Goal: Task Accomplishment & Management: Manage account settings

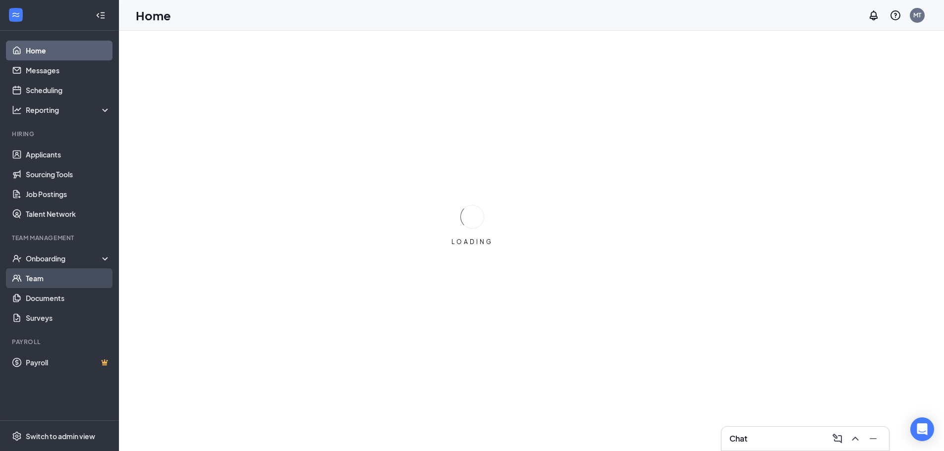
click at [44, 279] on link "Team" at bounding box center [68, 279] width 85 height 20
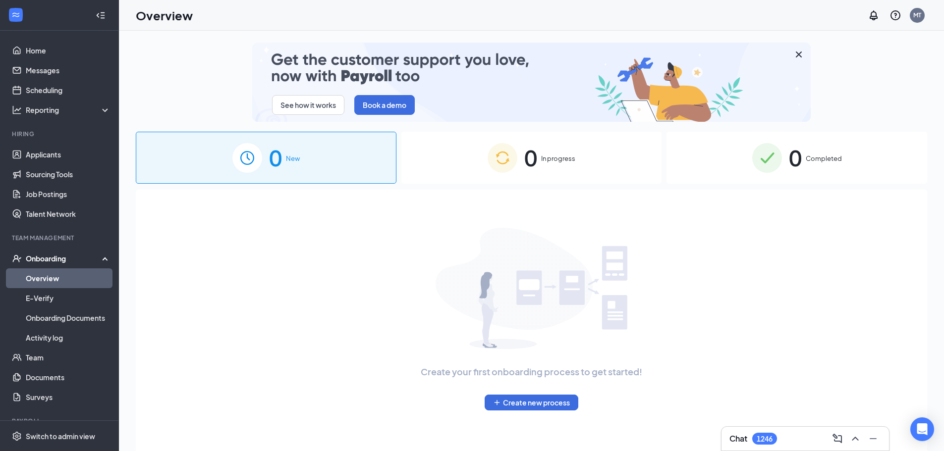
click at [787, 163] on div "0 Completed" at bounding box center [797, 158] width 261 height 52
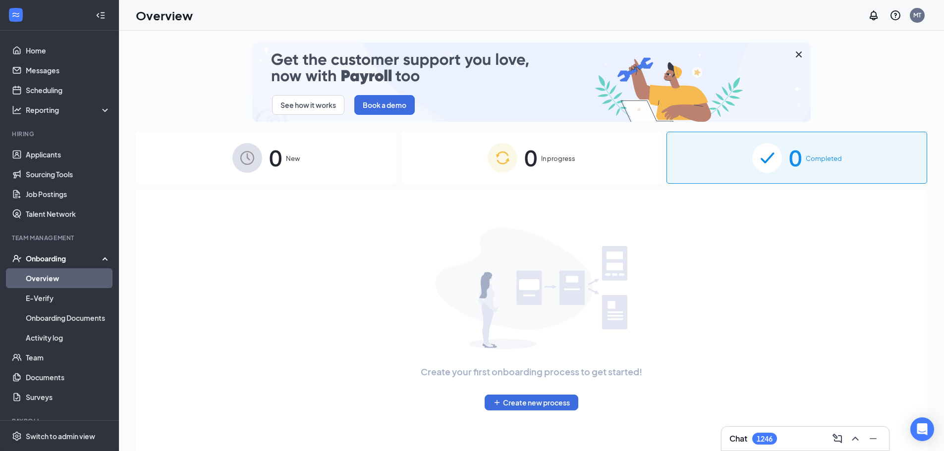
click at [755, 160] on img at bounding box center [767, 158] width 30 height 30
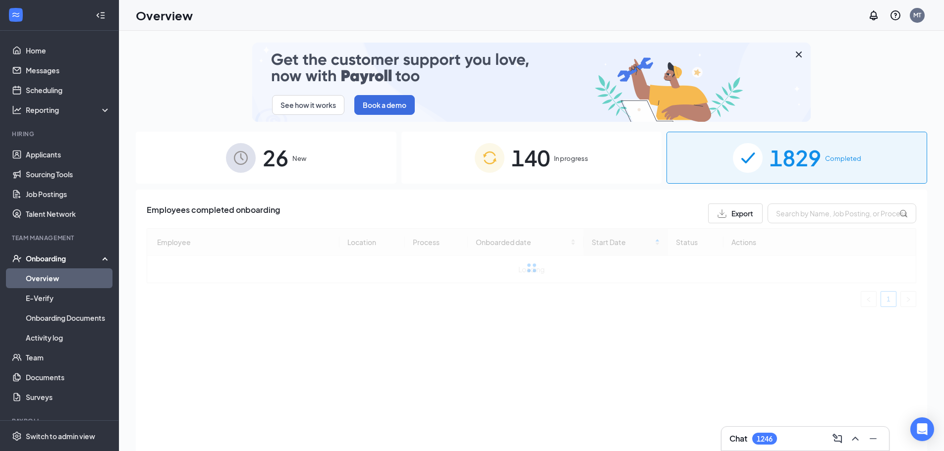
click at [831, 201] on div "Employees completed onboarding Export Employee Location Process Onboarded date …" at bounding box center [531, 333] width 791 height 286
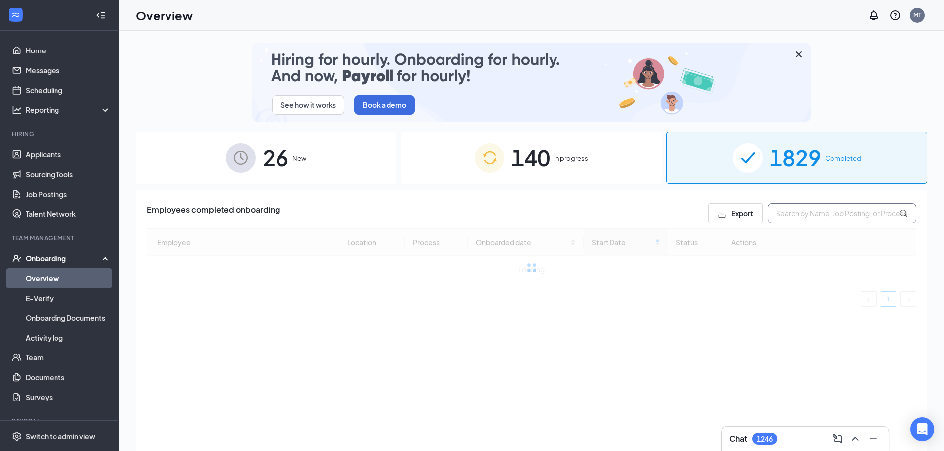
click at [829, 208] on input "text" at bounding box center [842, 214] width 149 height 20
type input "[PERSON_NAME]"
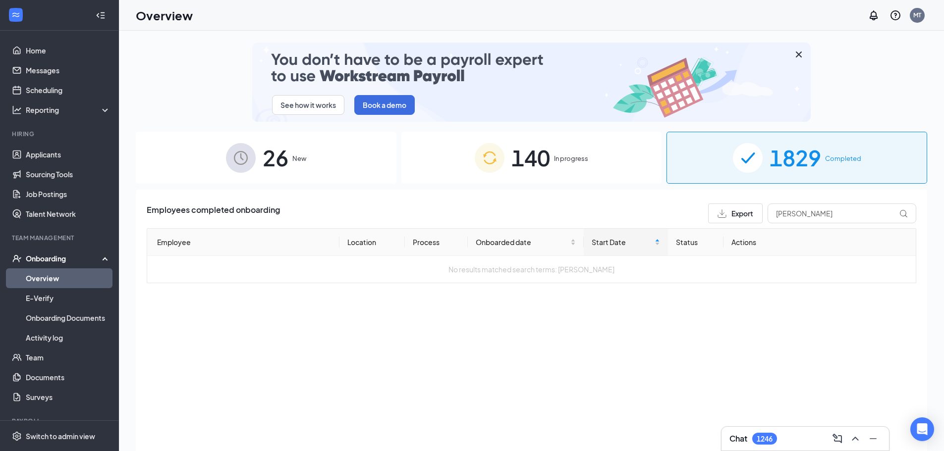
drag, startPoint x: 547, startPoint y: 168, endPoint x: 563, endPoint y: 172, distance: 16.8
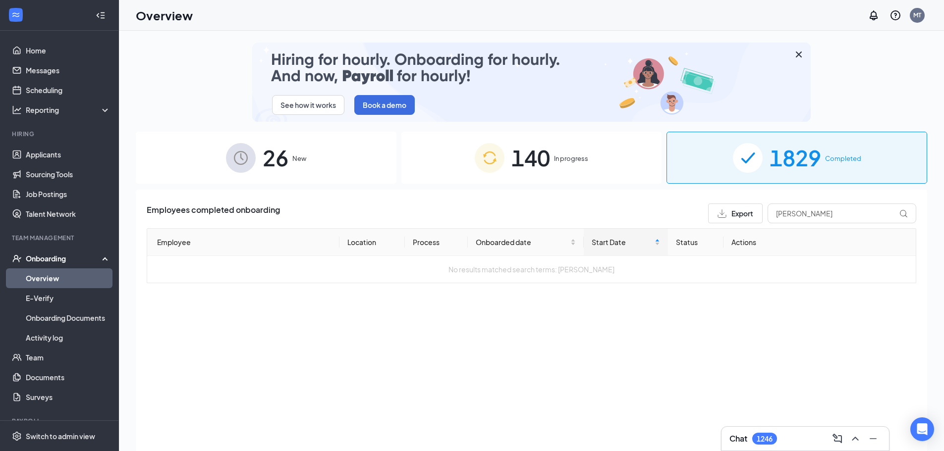
click at [547, 169] on span "140" at bounding box center [530, 158] width 39 height 34
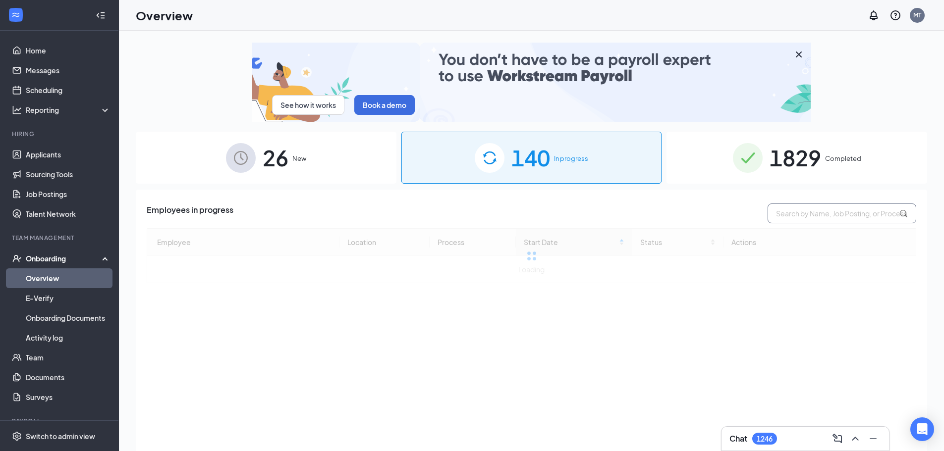
click at [811, 218] on input "text" at bounding box center [842, 214] width 149 height 20
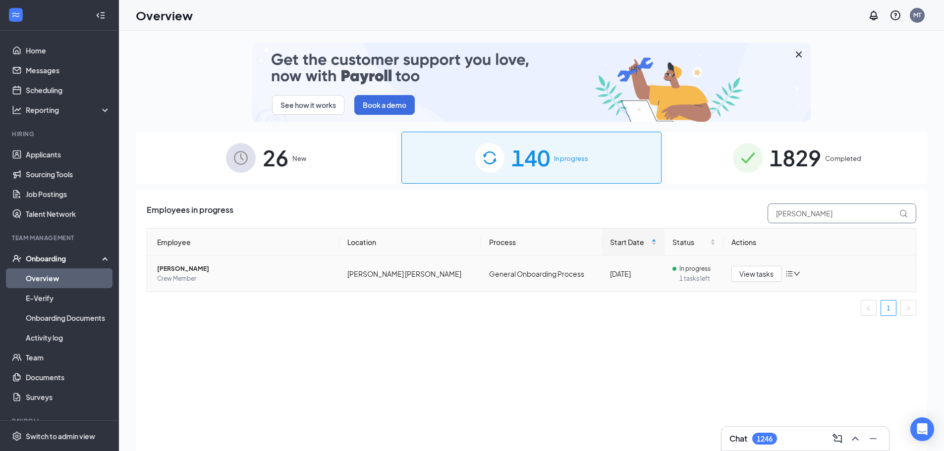
type input "[PERSON_NAME]"
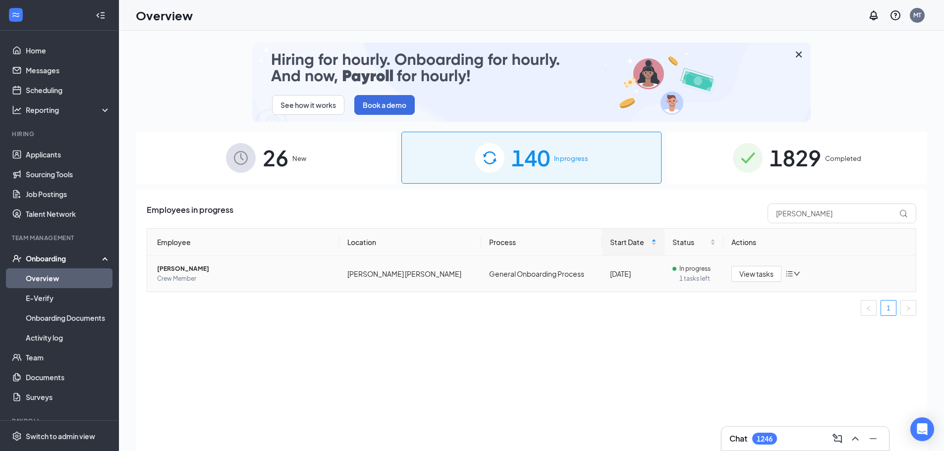
click at [272, 273] on span "[PERSON_NAME]" at bounding box center [244, 269] width 174 height 10
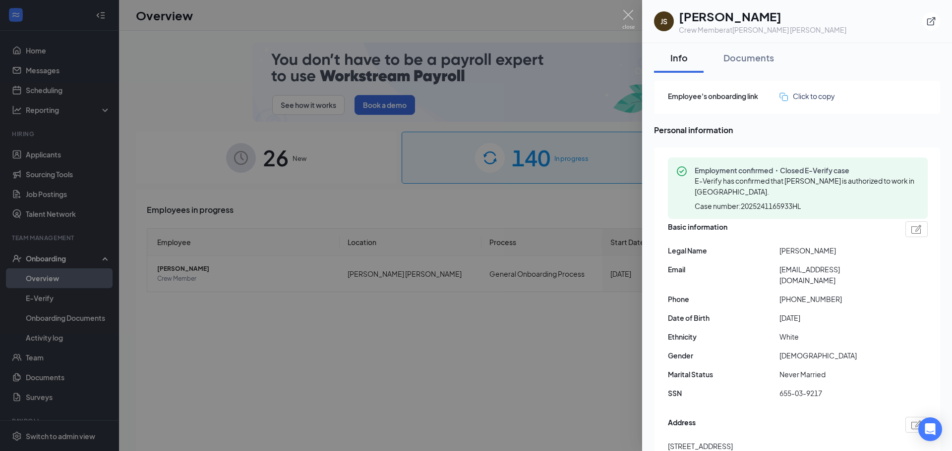
click at [516, 318] on div at bounding box center [476, 225] width 952 height 451
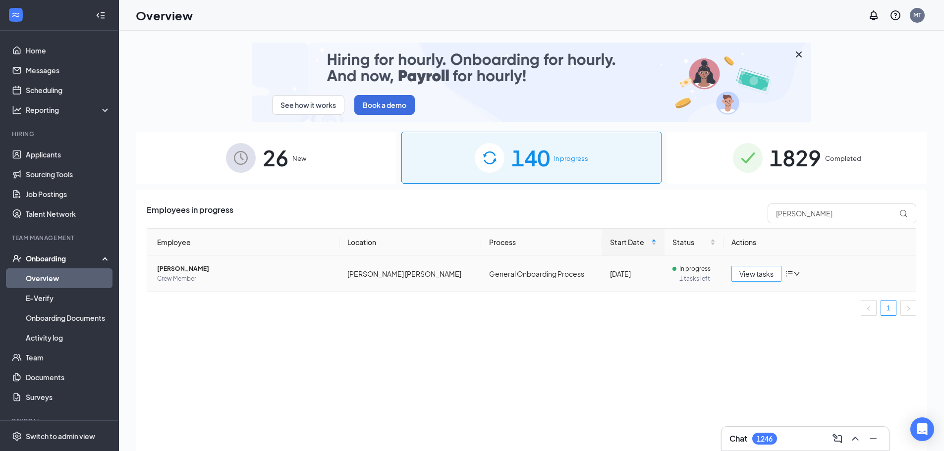
click at [769, 276] on span "View tasks" at bounding box center [756, 274] width 34 height 11
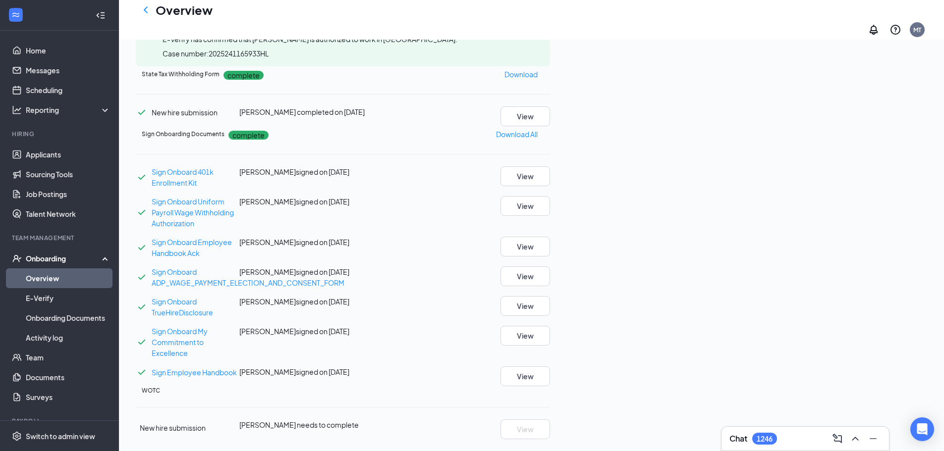
scroll to position [469, 0]
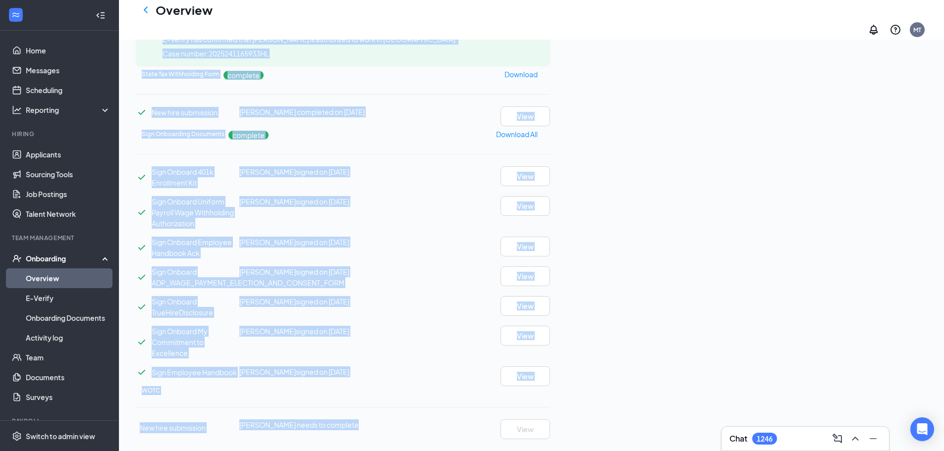
drag, startPoint x: 806, startPoint y: 437, endPoint x: 693, endPoint y: 427, distance: 113.4
click at [687, 440] on div "Chat 1246 [PERSON_NAME] [PERSON_NAME] Crew Member · [PERSON_NAME] [PERSON_NAME]…" at bounding box center [531, 74] width 825 height 753
click at [550, 368] on div "Basic Information complete New hire submission [PERSON_NAME] completed on [DATE…" at bounding box center [343, 107] width 414 height 665
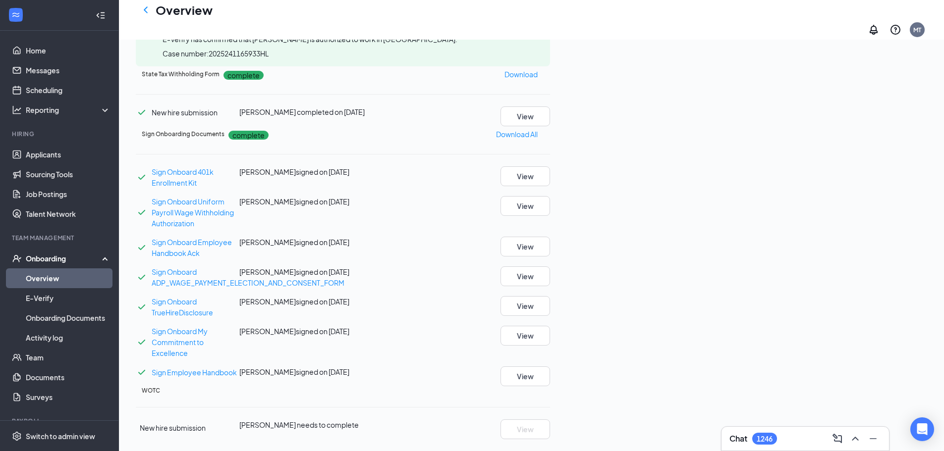
click at [561, 396] on icon "Ellipses" at bounding box center [556, 397] width 9 height 2
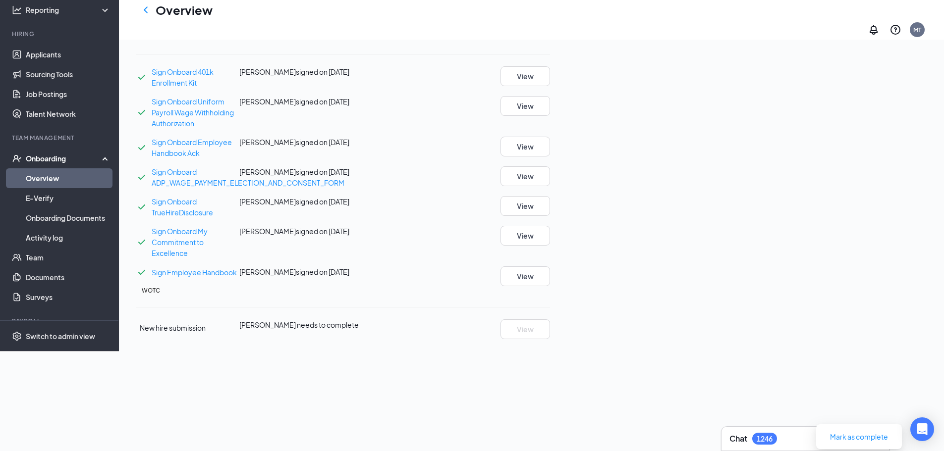
click at [550, 295] on div "WOTC" at bounding box center [346, 290] width 408 height 9
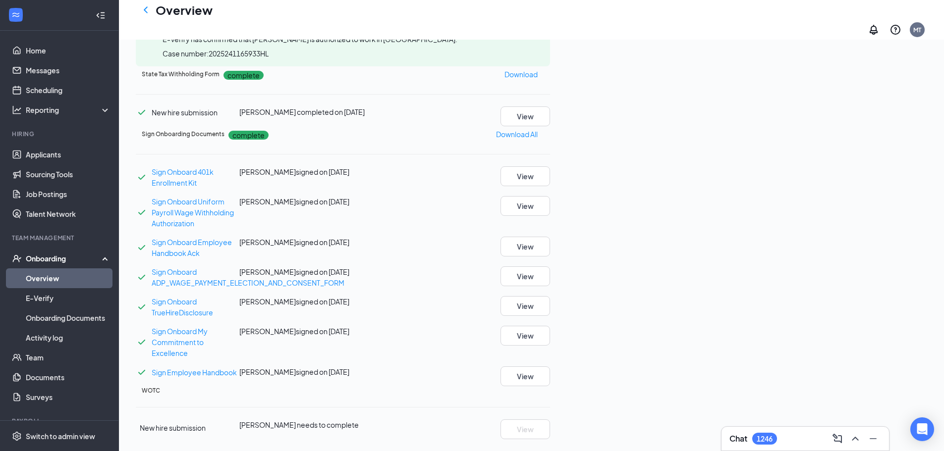
drag, startPoint x: 796, startPoint y: 438, endPoint x: 807, endPoint y: 445, distance: 13.2
click at [809, 447] on div "Chat 1246" at bounding box center [806, 439] width 152 height 16
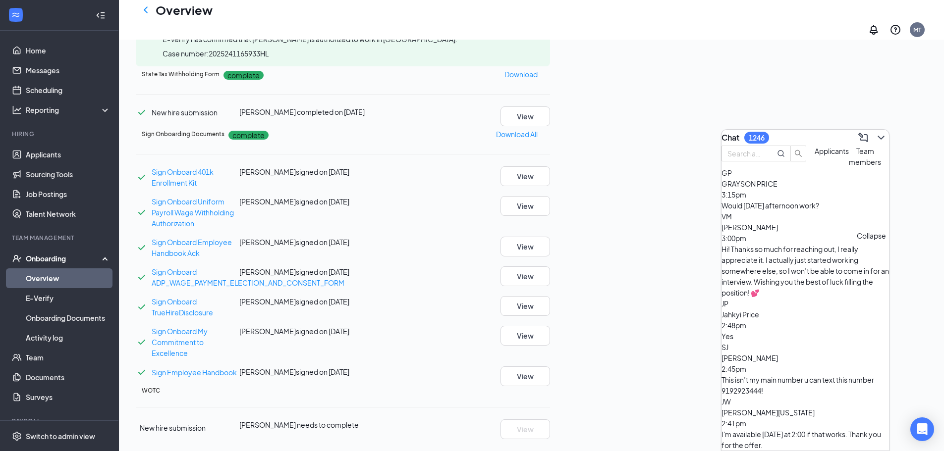
click at [877, 134] on icon "ChevronDown" at bounding box center [881, 138] width 12 height 12
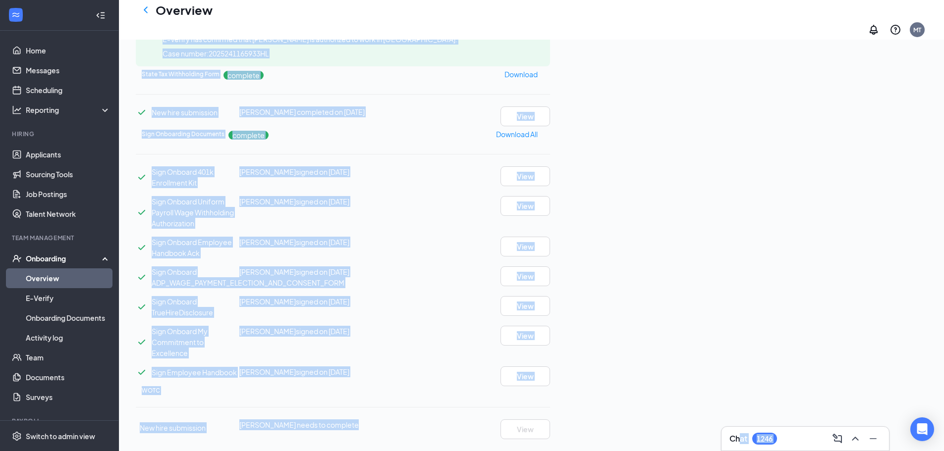
drag, startPoint x: 734, startPoint y: 442, endPoint x: 688, endPoint y: 447, distance: 46.4
click at [688, 447] on div "Chat 1246 [PERSON_NAME] [PERSON_NAME] Crew Member · [PERSON_NAME] [PERSON_NAME]…" at bounding box center [531, 74] width 825 height 753
click at [671, 443] on div "[PERSON_NAME] [PERSON_NAME] Crew Member · [PERSON_NAME] [PERSON_NAME] [EMAIL_AD…" at bounding box center [531, 74] width 825 height 753
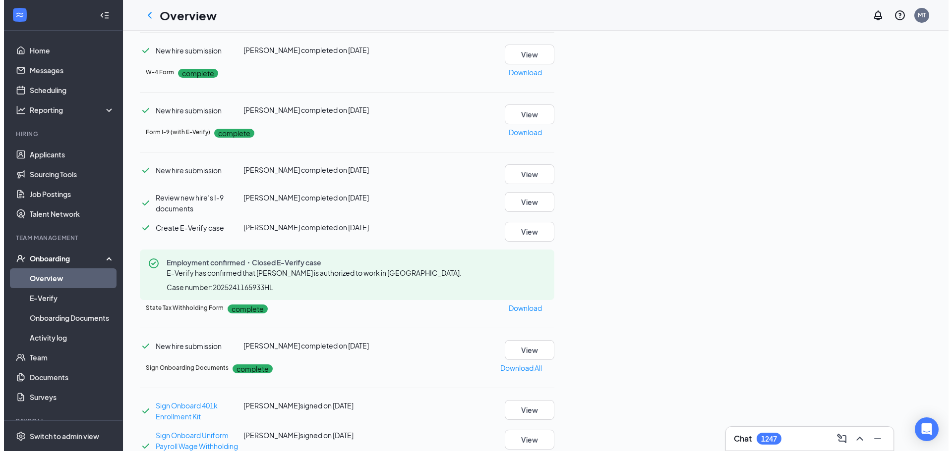
scroll to position [0, 0]
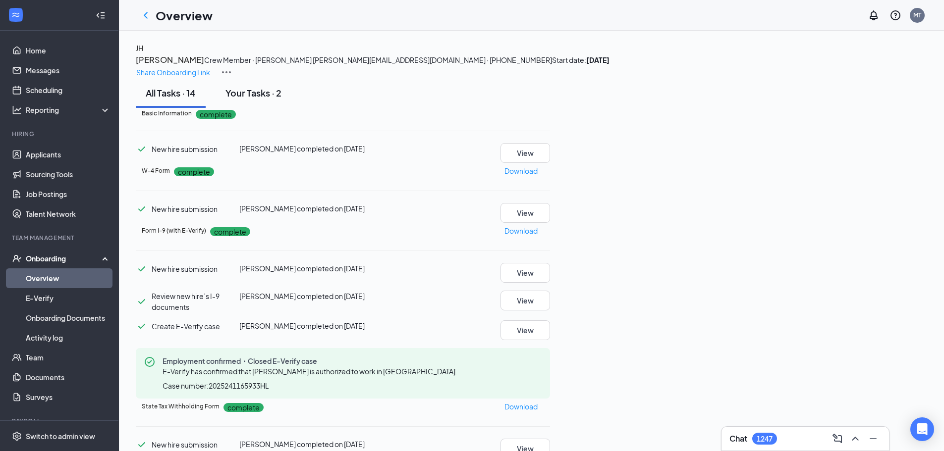
click at [267, 99] on div "Your Tasks · 2" at bounding box center [253, 93] width 56 height 12
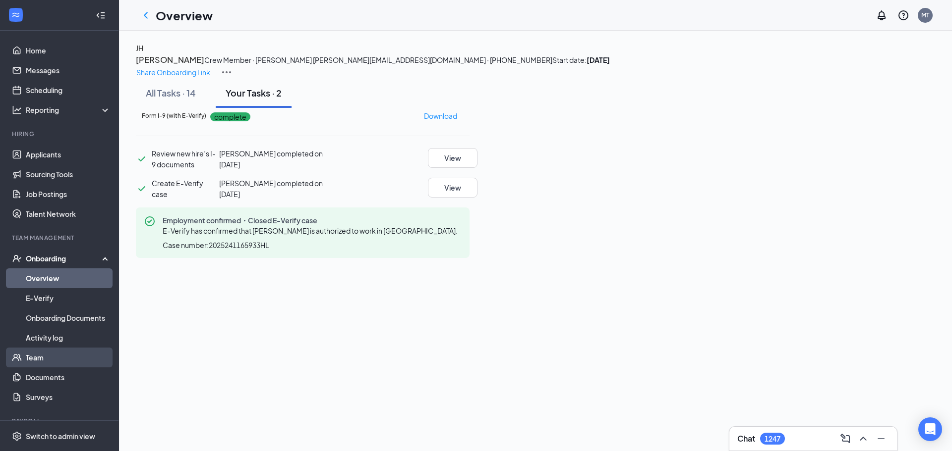
click at [50, 357] on link "Team" at bounding box center [68, 358] width 85 height 20
